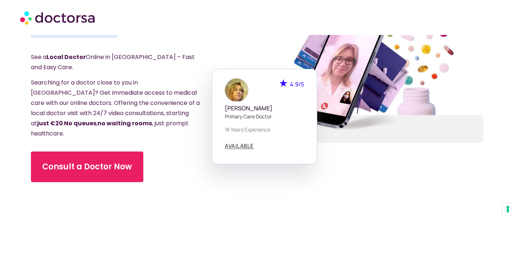
scroll to position [61, 0]
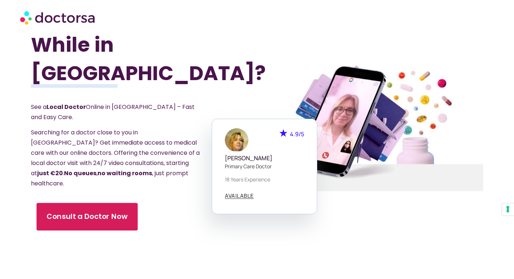
click at [105, 203] on link "Consult a Doctor Now" at bounding box center [86, 217] width 101 height 28
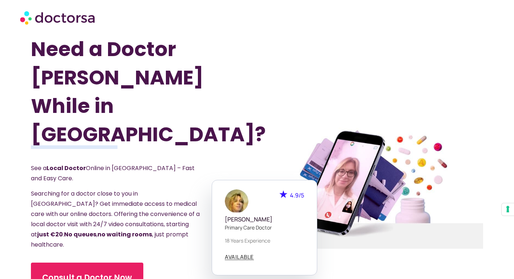
click at [257, 102] on div at bounding box center [370, 187] width 242 height 327
click at [269, 69] on div at bounding box center [370, 187] width 242 height 327
